Goal: Find contact information: Find contact information

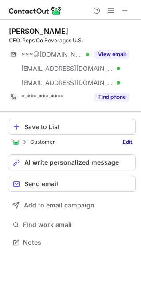
scroll to position [236, 141]
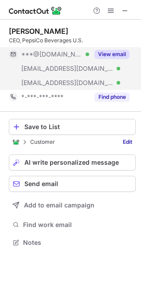
click at [121, 53] on button "View email" at bounding box center [112, 54] width 35 height 9
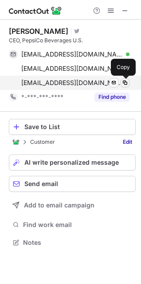
click at [125, 83] on span at bounding box center [125, 82] width 7 height 7
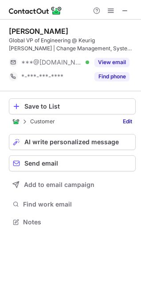
scroll to position [215, 141]
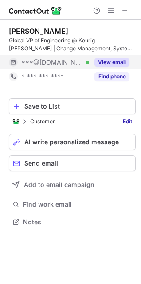
click at [113, 60] on button "View email" at bounding box center [112, 62] width 35 height 9
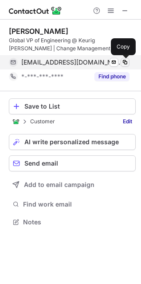
click at [126, 64] on span at bounding box center [125, 62] width 7 height 7
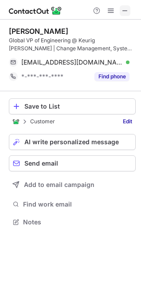
click at [126, 9] on span at bounding box center [125, 10] width 7 height 7
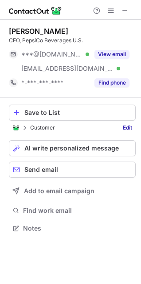
scroll to position [221, 141]
click at [125, 11] on span at bounding box center [125, 10] width 7 height 7
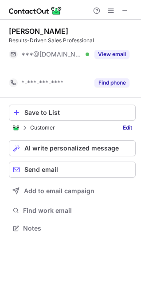
scroll to position [207, 141]
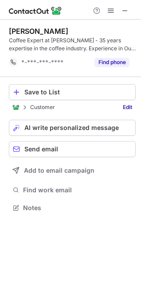
scroll to position [201, 141]
click at [129, 12] on span at bounding box center [125, 10] width 7 height 7
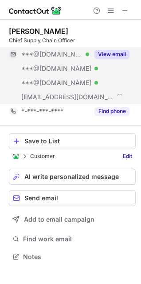
scroll to position [250, 141]
click at [106, 52] on button "View email" at bounding box center [112, 54] width 35 height 9
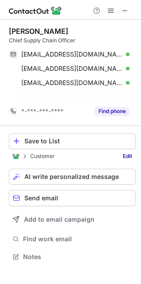
scroll to position [236, 141]
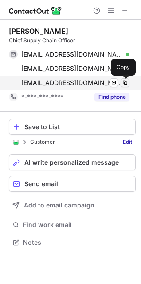
click at [125, 83] on span at bounding box center [125, 82] width 7 height 7
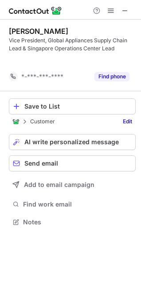
scroll to position [201, 141]
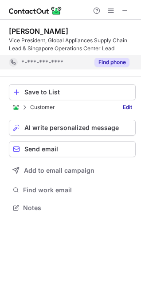
click at [117, 59] on button "Find phone" at bounding box center [112, 62] width 35 height 9
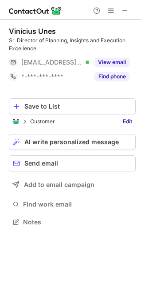
scroll to position [215, 141]
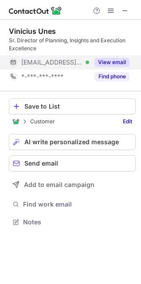
click at [110, 60] on button "View email" at bounding box center [112, 62] width 35 height 9
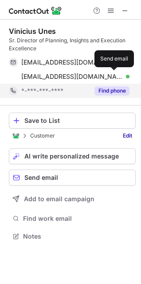
scroll to position [229, 141]
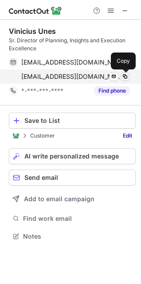
click at [124, 77] on span at bounding box center [125, 76] width 7 height 7
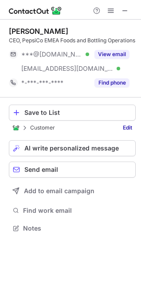
scroll to position [229, 141]
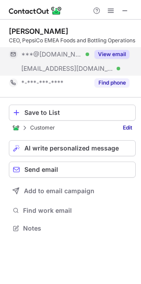
click at [116, 59] on button "View email" at bounding box center [112, 54] width 35 height 9
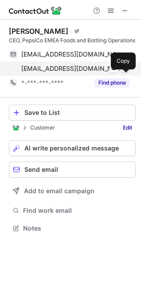
click at [126, 72] on span at bounding box center [125, 68] width 7 height 7
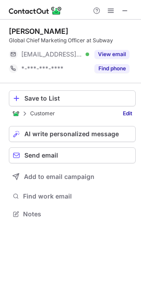
scroll to position [207, 141]
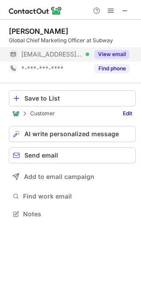
click at [114, 55] on button "View email" at bounding box center [112, 54] width 35 height 9
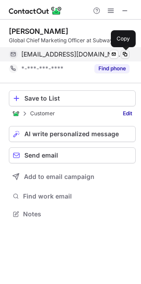
click at [127, 55] on span at bounding box center [125, 54] width 7 height 7
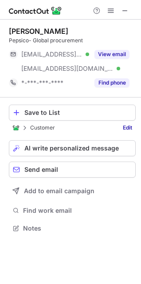
scroll to position [221, 141]
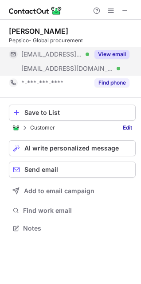
click at [119, 56] on button "View email" at bounding box center [112, 54] width 35 height 9
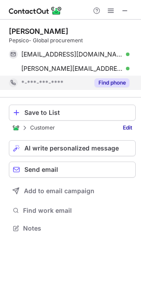
click at [110, 83] on button "Find phone" at bounding box center [112, 82] width 35 height 9
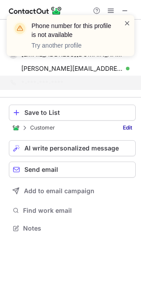
click at [128, 22] on span at bounding box center [127, 23] width 7 height 9
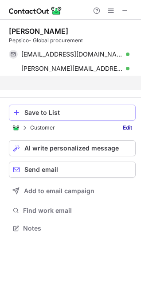
scroll to position [207, 141]
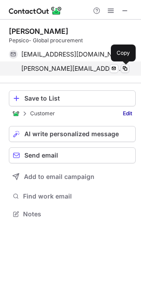
click at [128, 68] on span at bounding box center [125, 68] width 7 height 7
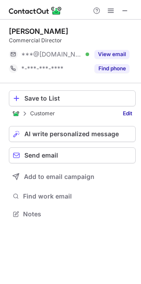
scroll to position [207, 141]
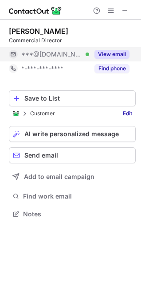
click at [106, 57] on button "View email" at bounding box center [112, 54] width 35 height 9
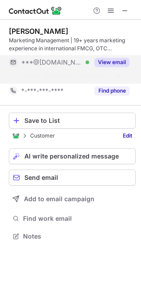
scroll to position [215, 141]
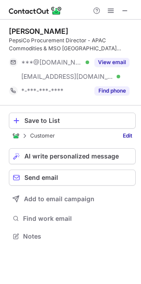
scroll to position [229, 141]
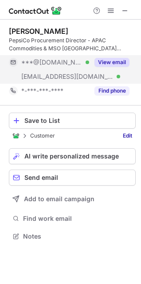
click at [127, 64] on button "View email" at bounding box center [112, 62] width 35 height 9
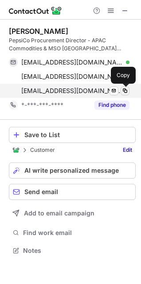
click at [129, 92] on span at bounding box center [125, 90] width 7 height 7
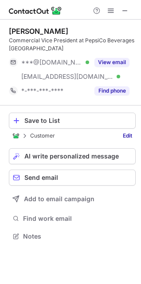
scroll to position [229, 141]
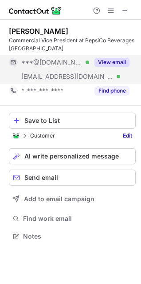
click at [110, 60] on button "View email" at bounding box center [112, 62] width 35 height 9
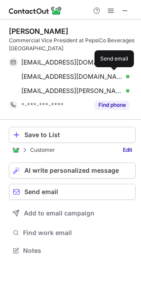
scroll to position [244, 141]
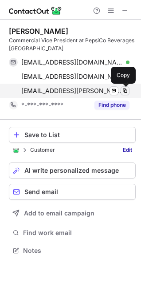
click at [126, 90] on span at bounding box center [125, 90] width 7 height 7
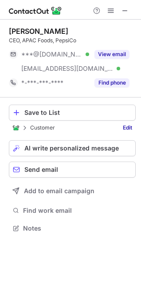
scroll to position [221, 141]
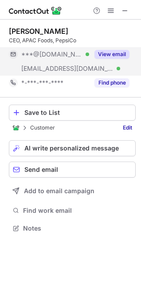
click at [113, 54] on button "View email" at bounding box center [112, 54] width 35 height 9
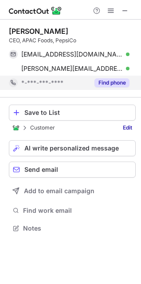
click at [117, 88] on div "Find phone" at bounding box center [109, 83] width 40 height 14
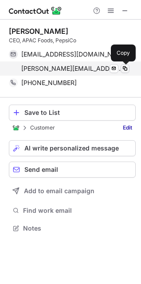
click at [128, 66] on span at bounding box center [125, 68] width 7 height 7
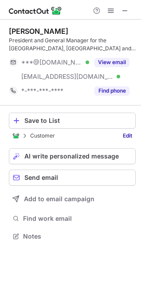
scroll to position [229, 141]
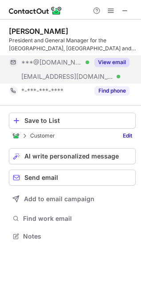
click at [117, 62] on button "View email" at bounding box center [112, 62] width 35 height 9
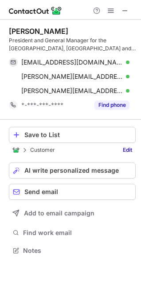
scroll to position [244, 141]
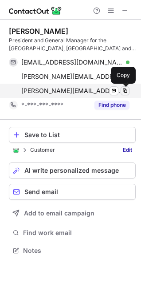
click at [128, 91] on span at bounding box center [125, 90] width 7 height 7
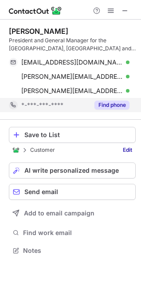
click at [117, 108] on button "Find phone" at bounding box center [112, 105] width 35 height 9
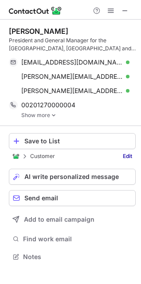
scroll to position [250, 141]
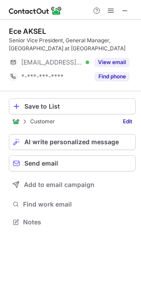
scroll to position [215, 141]
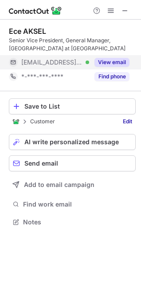
click at [121, 61] on button "View email" at bounding box center [112, 62] width 35 height 9
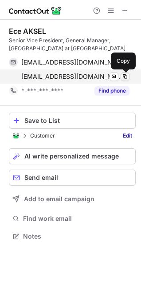
click at [125, 76] on span at bounding box center [125, 76] width 7 height 7
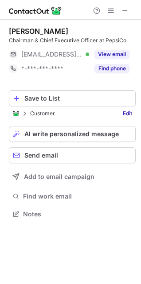
scroll to position [207, 141]
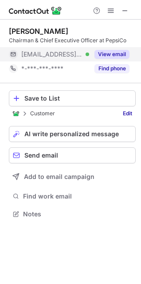
click at [114, 55] on button "View email" at bounding box center [112, 54] width 35 height 9
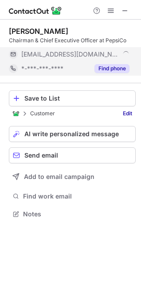
scroll to position [221, 141]
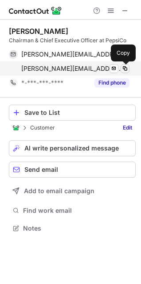
click at [126, 66] on span at bounding box center [125, 68] width 7 height 7
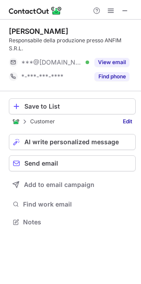
scroll to position [215, 141]
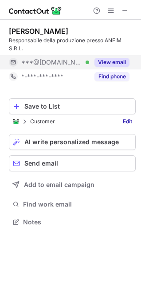
click at [124, 64] on button "View email" at bounding box center [112, 62] width 35 height 9
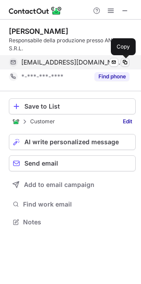
drag, startPoint x: 125, startPoint y: 62, endPoint x: 121, endPoint y: 62, distance: 4.9
click at [126, 61] on span at bounding box center [125, 62] width 7 height 7
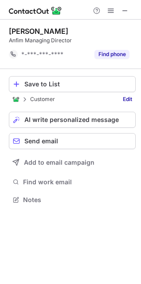
scroll to position [193, 141]
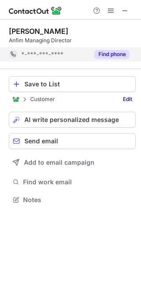
click at [114, 56] on button "Find phone" at bounding box center [112, 54] width 35 height 9
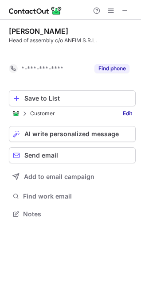
scroll to position [193, 141]
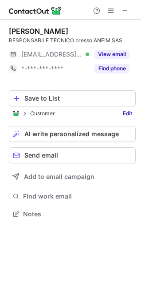
scroll to position [207, 141]
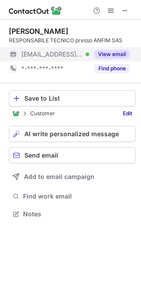
click at [107, 53] on button "View email" at bounding box center [112, 54] width 35 height 9
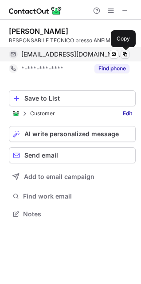
click at [125, 53] on span at bounding box center [125, 54] width 7 height 7
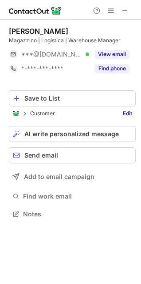
scroll to position [207, 141]
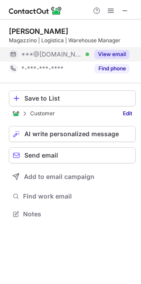
click at [116, 55] on button "View email" at bounding box center [112, 54] width 35 height 9
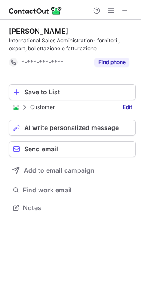
scroll to position [201, 141]
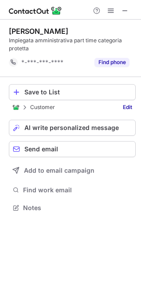
scroll to position [201, 141]
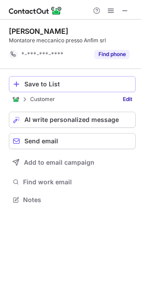
scroll to position [193, 141]
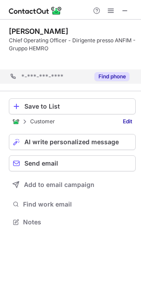
scroll to position [201, 141]
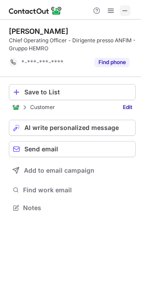
click at [125, 9] on span at bounding box center [125, 10] width 7 height 7
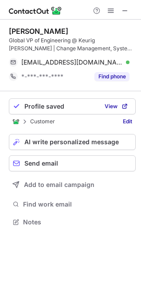
scroll to position [215, 141]
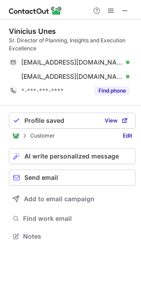
scroll to position [229, 141]
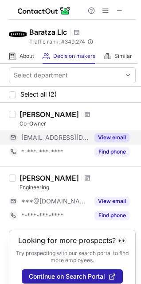
click at [118, 136] on button "View email" at bounding box center [112, 137] width 35 height 9
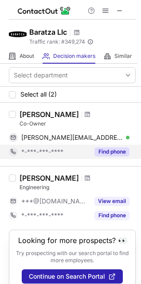
click at [121, 153] on button "Find phone" at bounding box center [112, 151] width 35 height 9
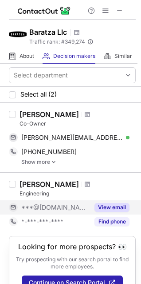
click at [116, 196] on div "Engineering" at bounding box center [78, 193] width 117 height 8
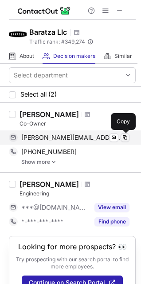
click at [127, 139] on span at bounding box center [125, 137] width 7 height 7
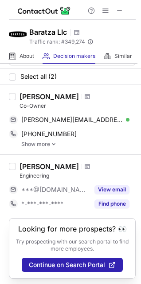
scroll to position [27, 0]
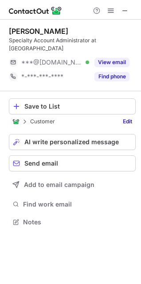
scroll to position [207, 141]
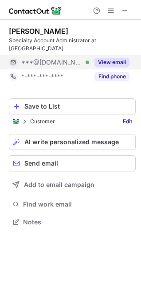
click at [122, 58] on button "View email" at bounding box center [112, 62] width 35 height 9
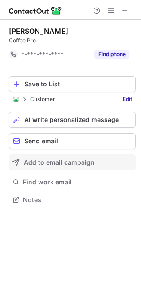
scroll to position [193, 141]
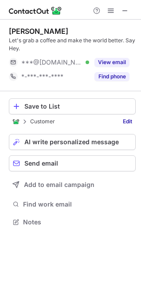
scroll to position [215, 141]
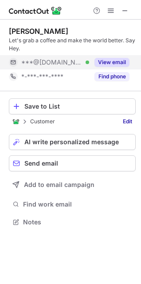
click at [115, 63] on button "View email" at bounding box center [112, 62] width 35 height 9
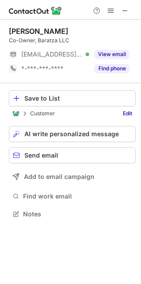
scroll to position [207, 141]
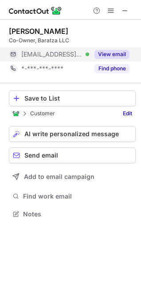
click at [117, 55] on button "View email" at bounding box center [112, 54] width 35 height 9
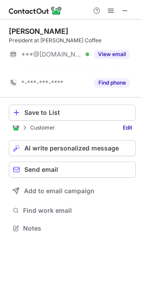
scroll to position [207, 141]
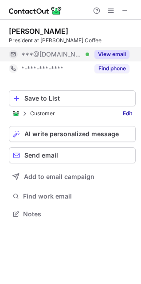
click at [124, 56] on button "View email" at bounding box center [112, 54] width 35 height 9
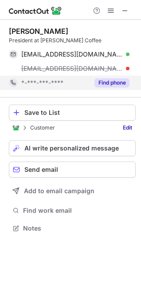
scroll to position [221, 141]
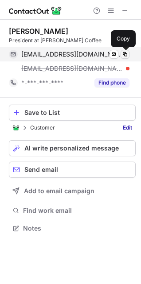
click at [122, 54] on span at bounding box center [125, 54] width 7 height 7
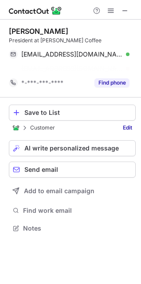
scroll to position [207, 141]
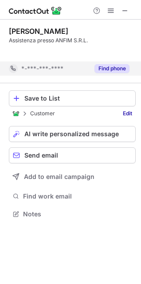
scroll to position [193, 141]
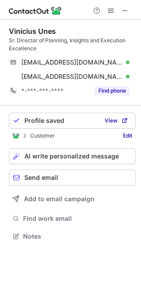
scroll to position [229, 141]
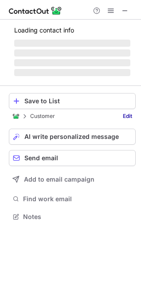
scroll to position [209, 141]
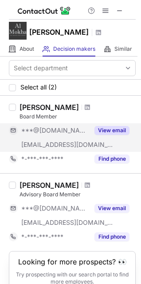
click at [108, 130] on button "View email" at bounding box center [112, 130] width 35 height 9
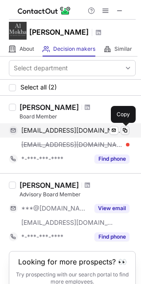
click at [124, 129] on span at bounding box center [125, 130] width 7 height 7
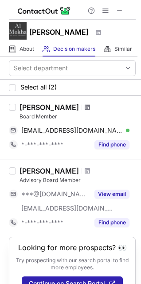
click at [85, 108] on span at bounding box center [87, 107] width 5 height 7
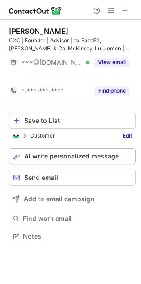
scroll to position [215, 141]
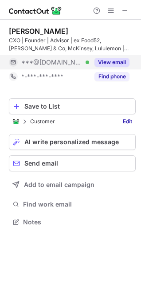
click at [110, 63] on button "View email" at bounding box center [112, 62] width 35 height 9
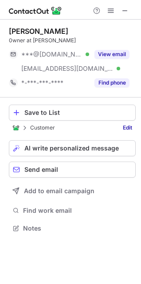
scroll to position [221, 141]
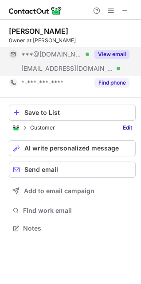
click at [117, 57] on button "View email" at bounding box center [112, 54] width 35 height 9
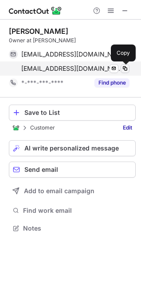
click at [124, 67] on span at bounding box center [125, 68] width 7 height 7
